Goal: Task Accomplishment & Management: Use online tool/utility

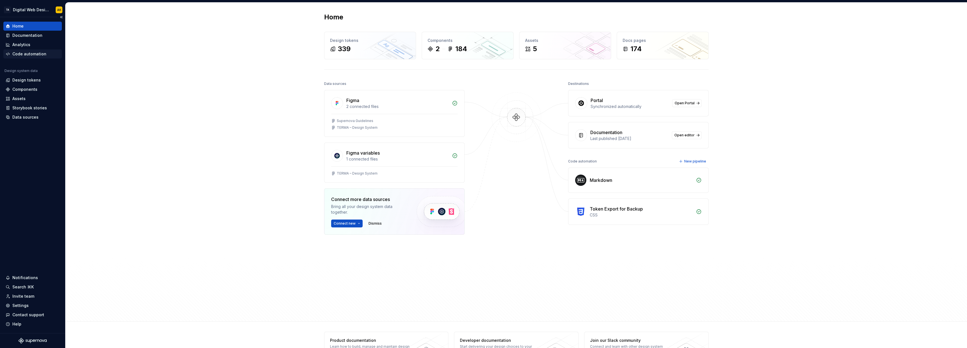
click at [28, 54] on div "Code automation" at bounding box center [29, 54] width 34 height 6
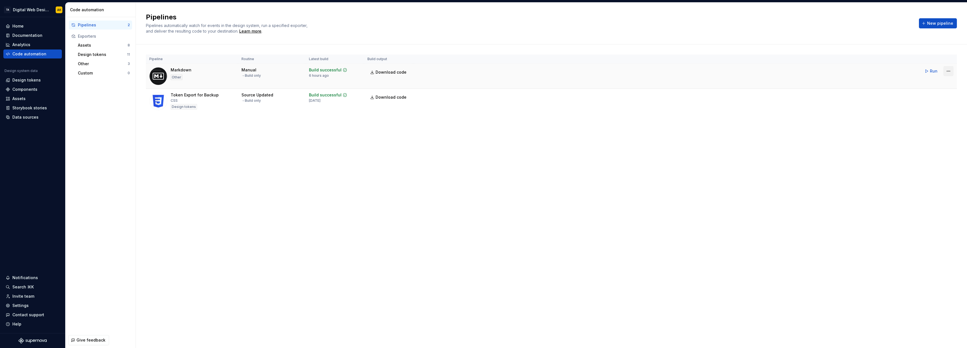
click at [949, 71] on html "TA Digital Web Design AK Home Documentation Analytics Code automation Design sy…" at bounding box center [483, 174] width 967 height 348
click at [940, 109] on link "View exporter on GitHub" at bounding box center [941, 110] width 48 height 6
click at [944, 69] on html "TA Digital Web Design AK Home Documentation Analytics Code automation Design sy…" at bounding box center [483, 174] width 967 height 348
click at [936, 85] on div "Edit pipeline" at bounding box center [941, 83] width 48 height 6
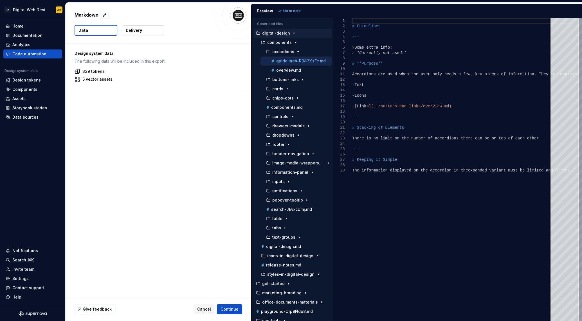
click at [332, 9] on div "Preview Up to date" at bounding box center [416, 11] width 330 height 15
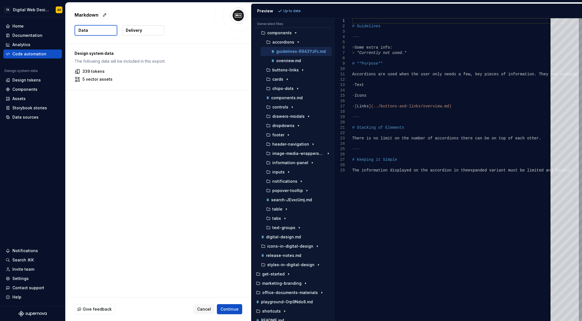
scroll to position [15, 0]
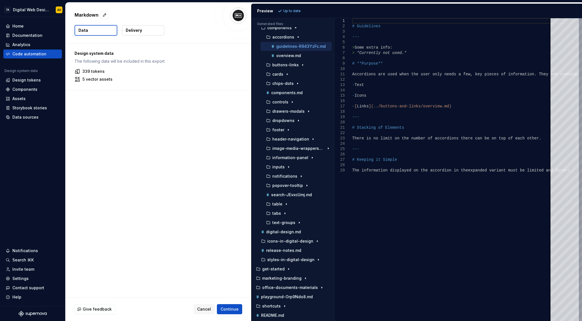
click at [234, 308] on span "Continue" at bounding box center [229, 309] width 18 height 6
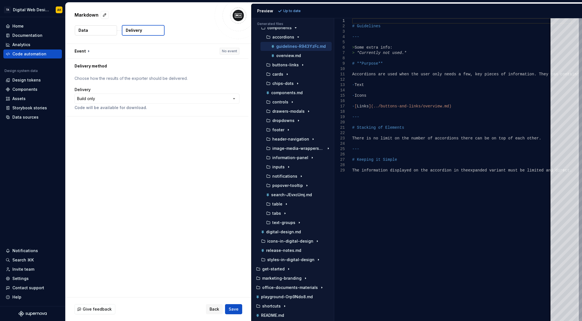
click at [236, 308] on span "Save" at bounding box center [234, 309] width 10 height 6
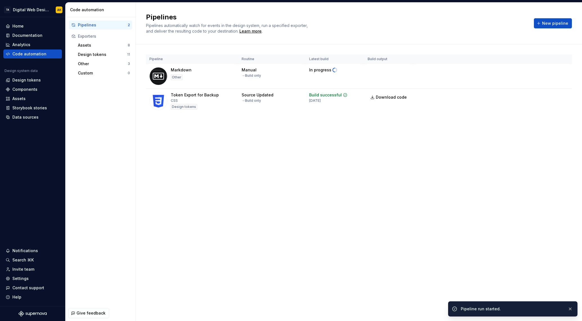
click at [233, 310] on div "Pipelines Pipelines automatically watch for events in the design system, run a …" at bounding box center [359, 162] width 446 height 319
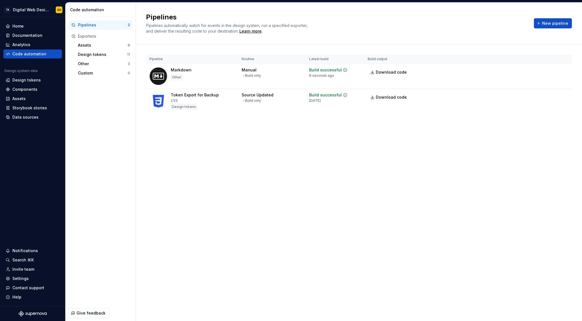
click at [212, 76] on div "Markdown Other" at bounding box center [191, 76] width 85 height 18
